Goal: Information Seeking & Learning: Find specific fact

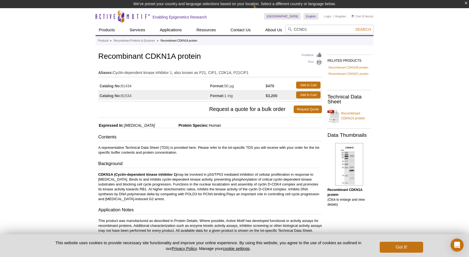
type input "CCND1"
click at [364, 29] on button "Search" at bounding box center [363, 29] width 19 height 5
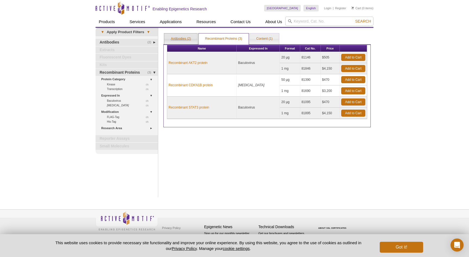
click at [182, 42] on link "Antibodies (2)" at bounding box center [180, 38] width 33 height 11
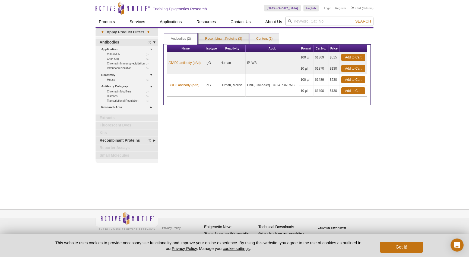
click at [227, 38] on link "Recombinant Proteins (3)" at bounding box center [224, 38] width 50 height 11
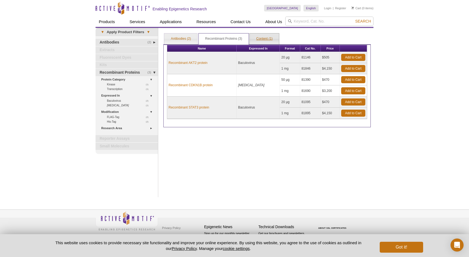
click at [267, 37] on link "Content (1)" at bounding box center [264, 38] width 29 height 11
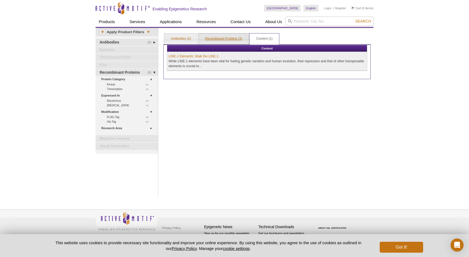
click at [224, 36] on link "Recombinant Proteins (3)" at bounding box center [224, 38] width 50 height 11
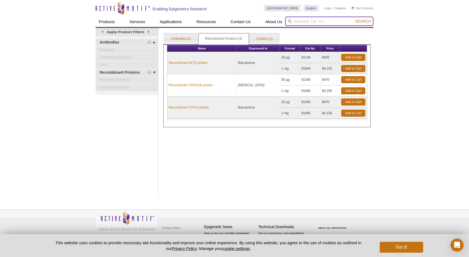
click at [300, 20] on input "search" at bounding box center [329, 21] width 88 height 9
type input "cyclin D1"
click at [364, 21] on button "Search" at bounding box center [363, 21] width 19 height 5
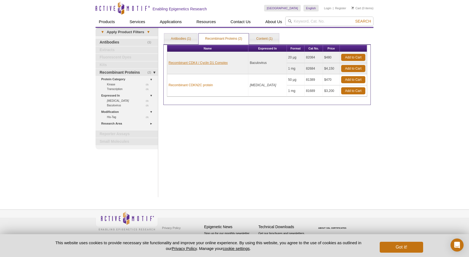
click at [193, 62] on link "Recombinant CDK4 / Cyclin D1 Complex" at bounding box center [198, 62] width 59 height 5
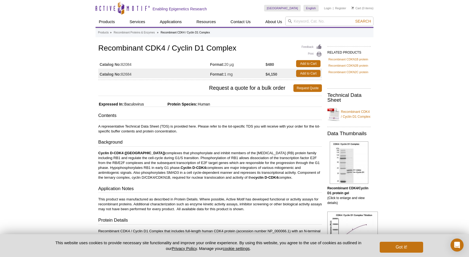
click at [199, 51] on h1 "Recombinant CDK4 / Cyclin D1 Complex" at bounding box center [210, 48] width 224 height 9
